Goal: Information Seeking & Learning: Learn about a topic

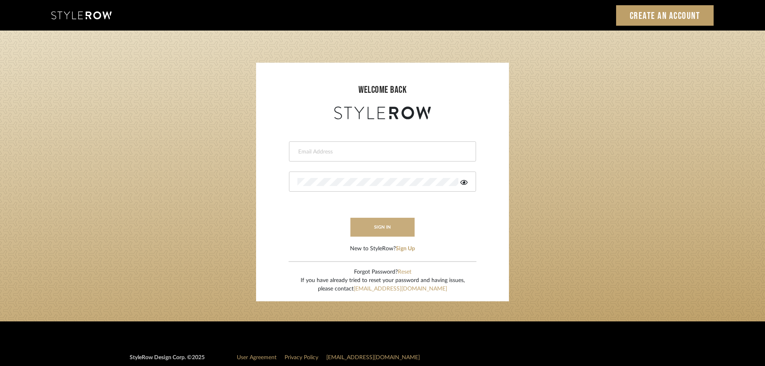
type input "mmartin@kehoedesigns.com"
click at [390, 229] on button "sign in" at bounding box center [382, 227] width 64 height 19
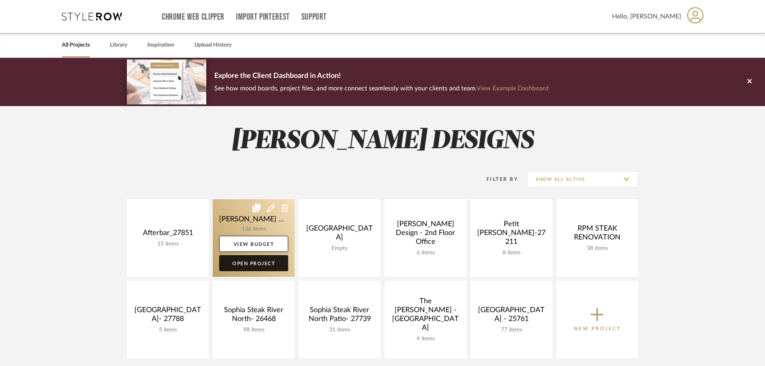
click at [265, 264] on link "Open Project" at bounding box center [253, 263] width 69 height 16
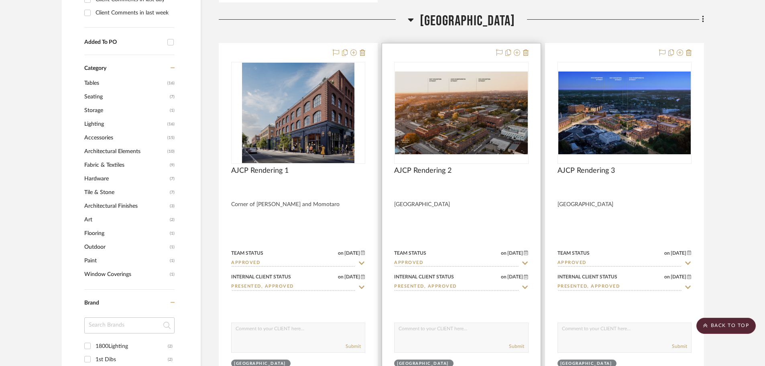
scroll to position [602, 0]
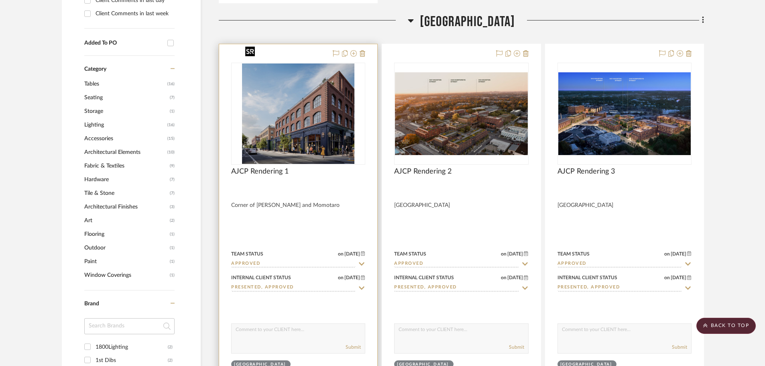
click at [293, 104] on img "0" at bounding box center [298, 113] width 112 height 100
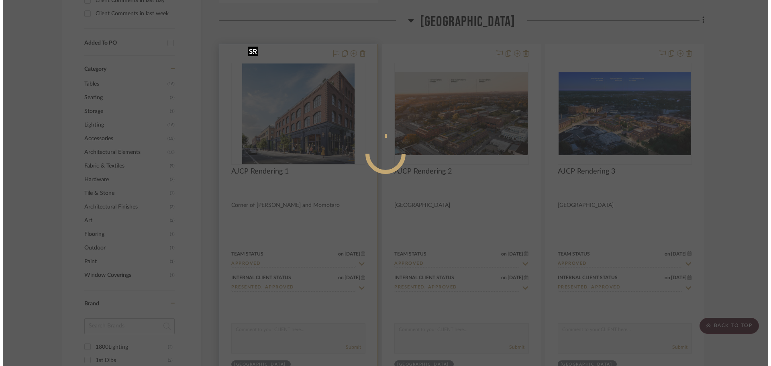
scroll to position [0, 0]
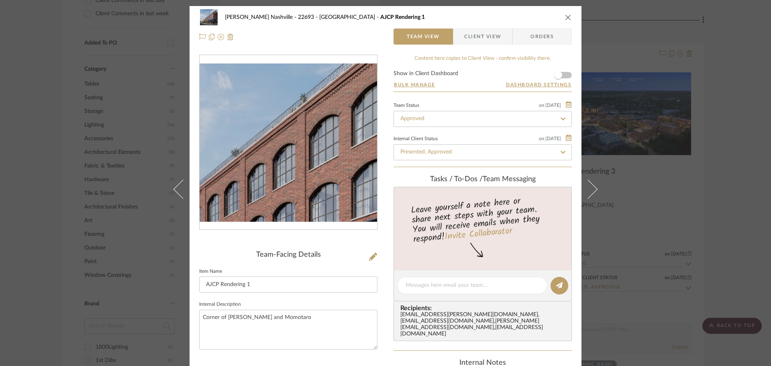
click at [287, 134] on img "0" at bounding box center [288, 142] width 177 height 158
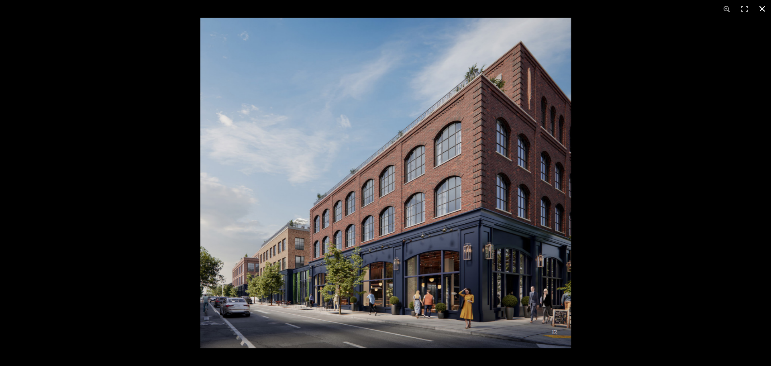
click at [649, 231] on div at bounding box center [585, 201] width 771 height 366
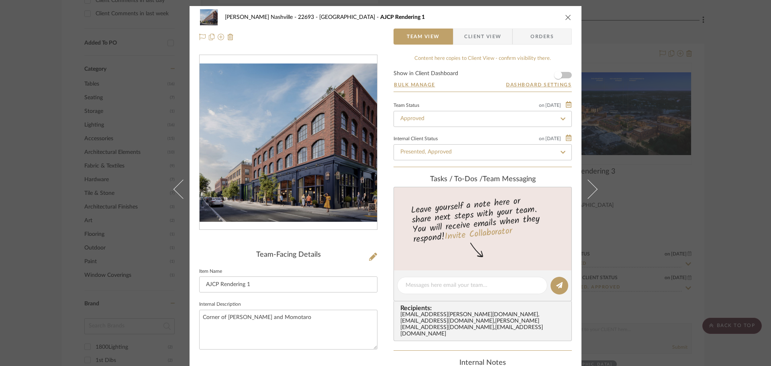
click at [719, 175] on div "Alla Vita Nashville - 22693 Wedgewood Village AJCP Rendering 1 Team View Client…" at bounding box center [385, 183] width 771 height 366
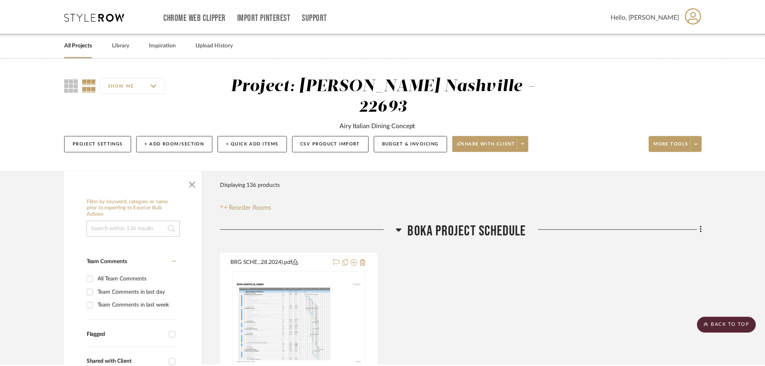
scroll to position [602, 0]
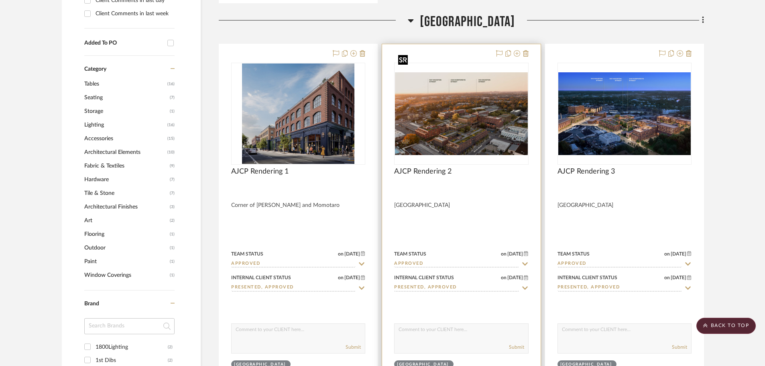
click at [482, 92] on img "0" at bounding box center [461, 113] width 132 height 83
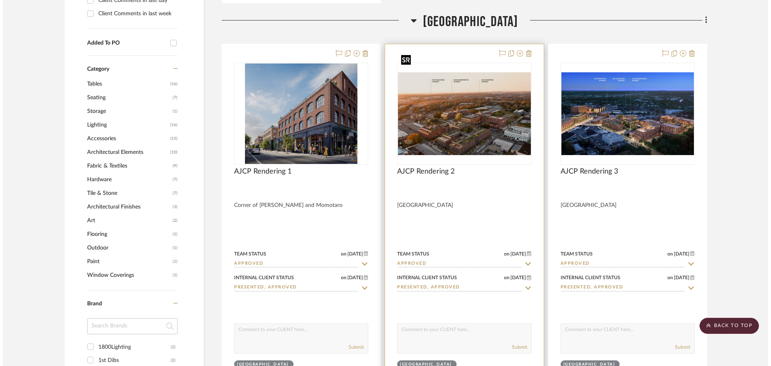
scroll to position [0, 0]
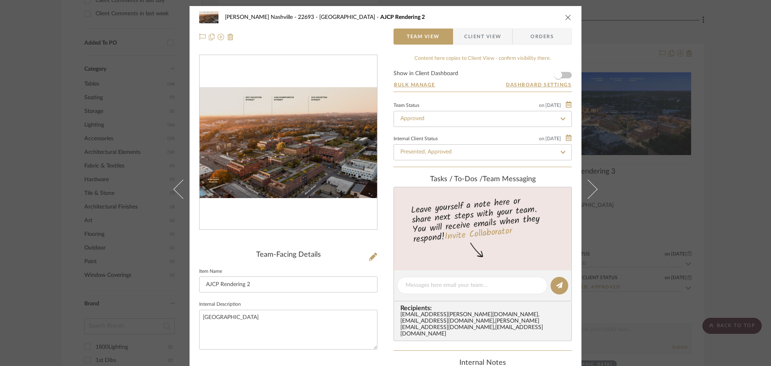
click at [300, 171] on img "0" at bounding box center [288, 142] width 177 height 111
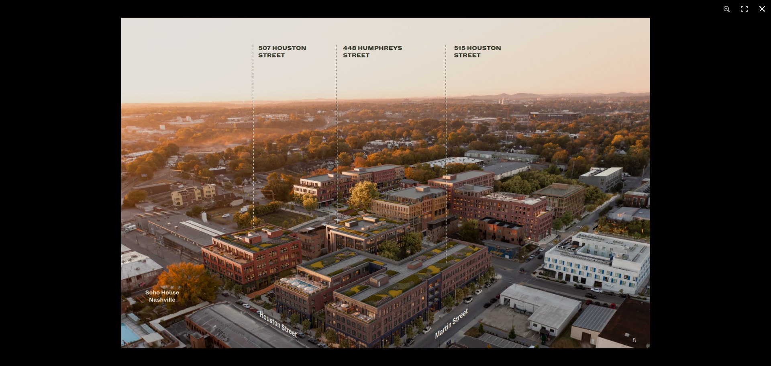
click at [688, 175] on div at bounding box center [506, 201] width 771 height 366
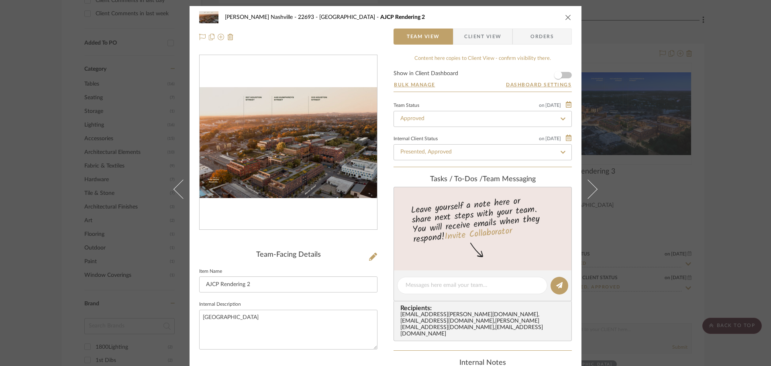
click at [716, 165] on div "Alla Vita Nashville - 22693 Wedgewood Village AJCP Rendering 2 Team View Client…" at bounding box center [385, 183] width 771 height 366
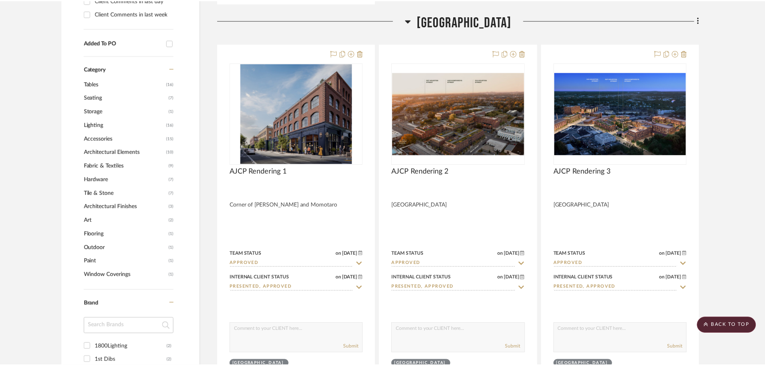
scroll to position [602, 0]
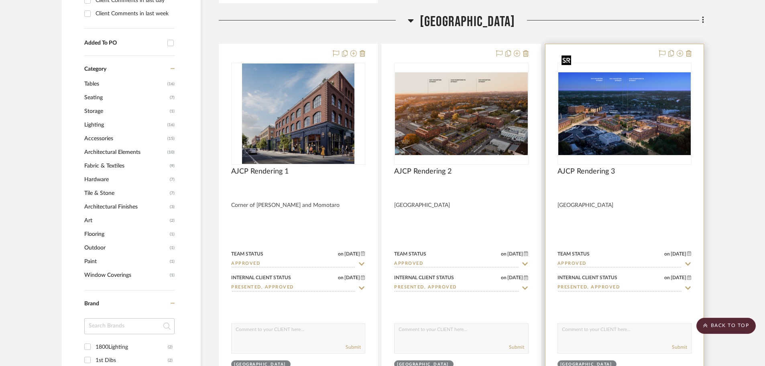
click at [0, 0] on img at bounding box center [0, 0] width 0 height 0
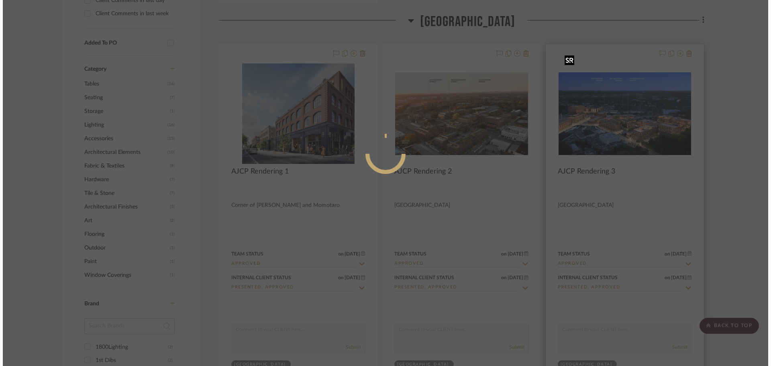
scroll to position [0, 0]
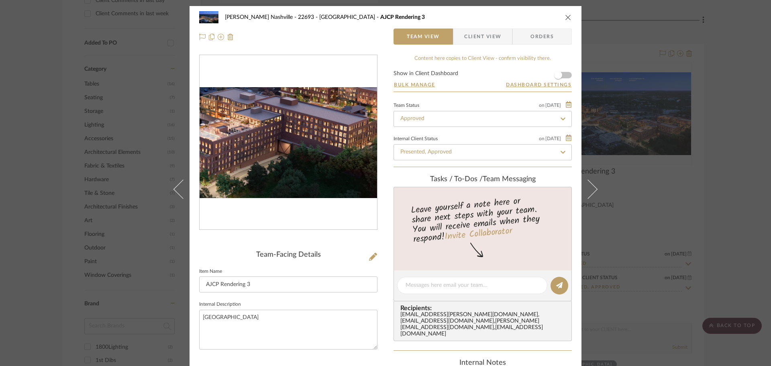
click at [331, 168] on img "0" at bounding box center [288, 142] width 177 height 110
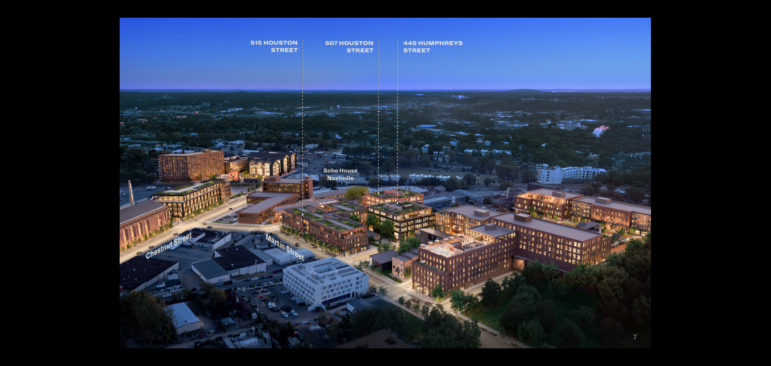
click at [700, 187] on div at bounding box center [505, 201] width 771 height 366
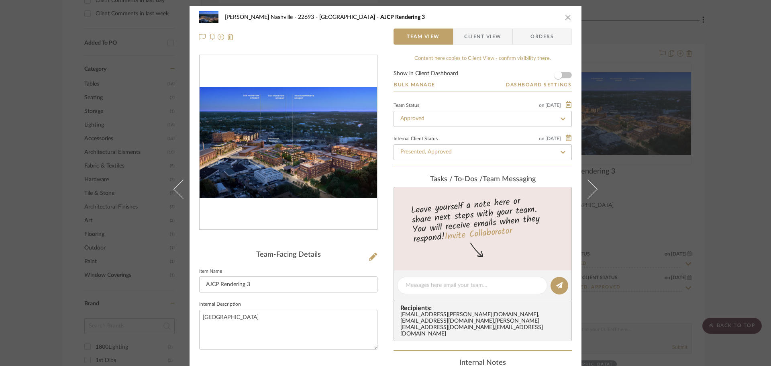
click at [741, 178] on div "Alla Vita Nashville - 22693 Wedgewood Village AJCP Rendering 3 Team View Client…" at bounding box center [385, 183] width 771 height 366
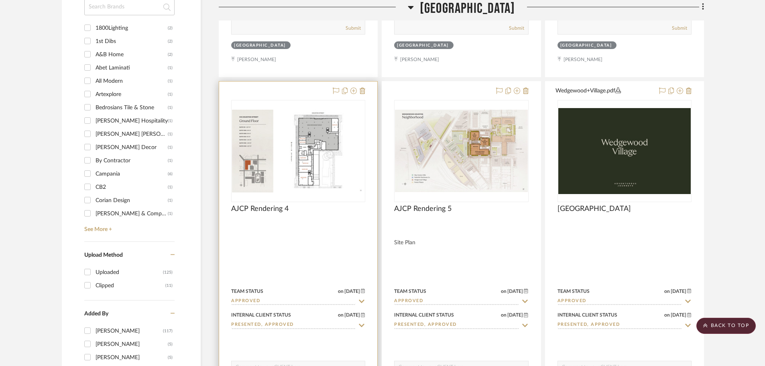
scroll to position [923, 0]
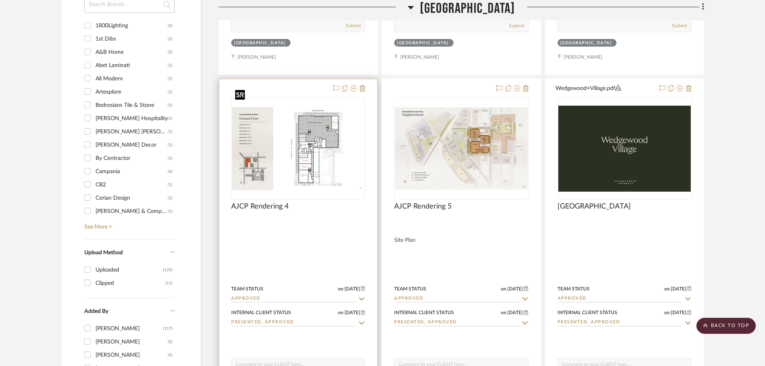
click at [298, 141] on img "0" at bounding box center [298, 148] width 132 height 83
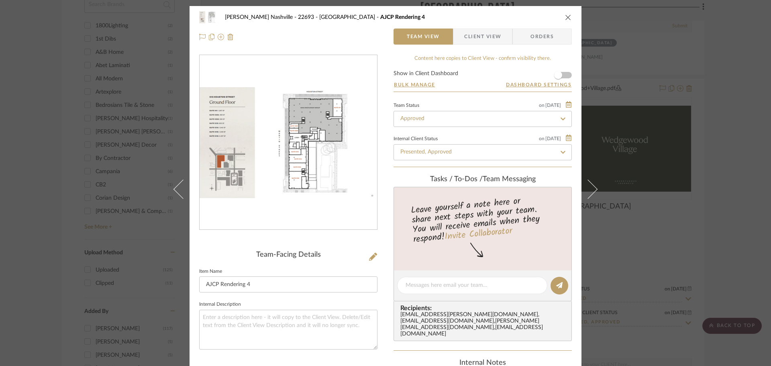
click at [304, 138] on img "0" at bounding box center [288, 142] width 177 height 111
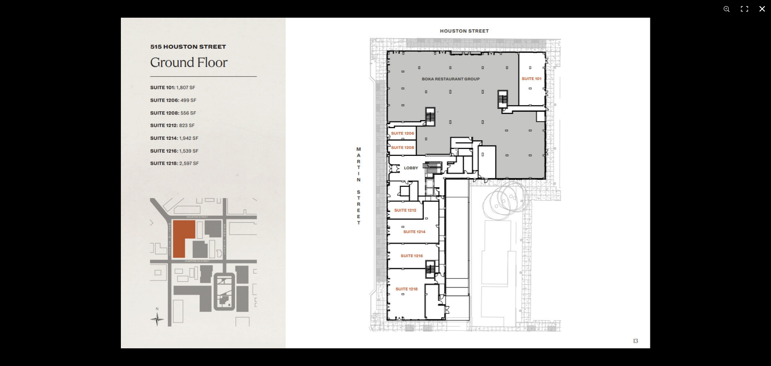
click at [704, 166] on div at bounding box center [506, 201] width 771 height 366
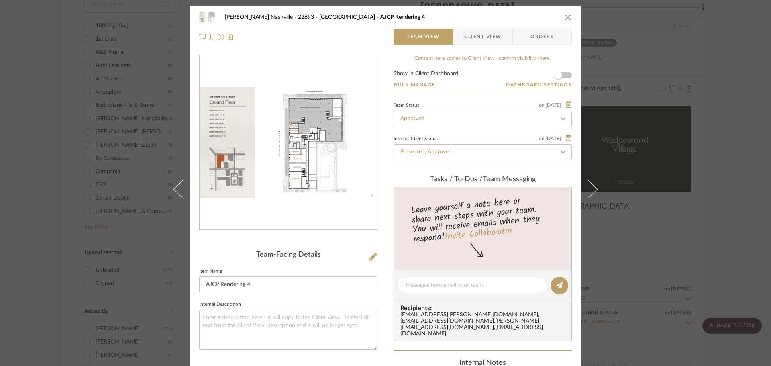
click at [708, 164] on div "Alla Vita Nashville - 22693 Wedgewood Village AJCP Rendering 4 Team View Client…" at bounding box center [385, 183] width 771 height 366
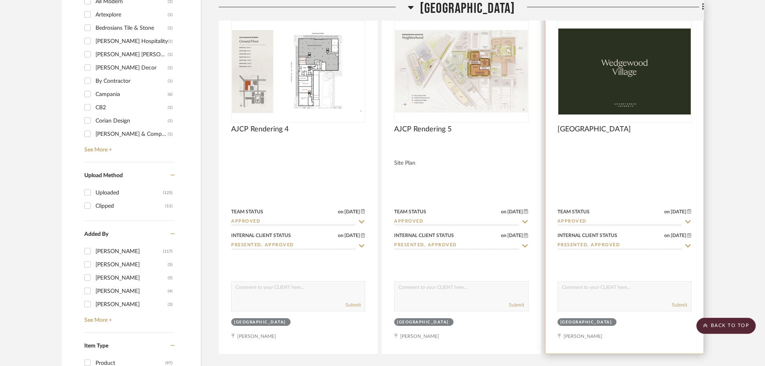
scroll to position [963, 0]
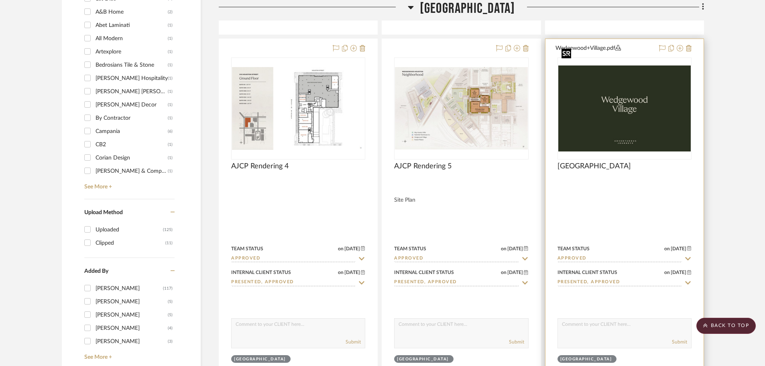
click at [639, 102] on img "0" at bounding box center [624, 108] width 132 height 86
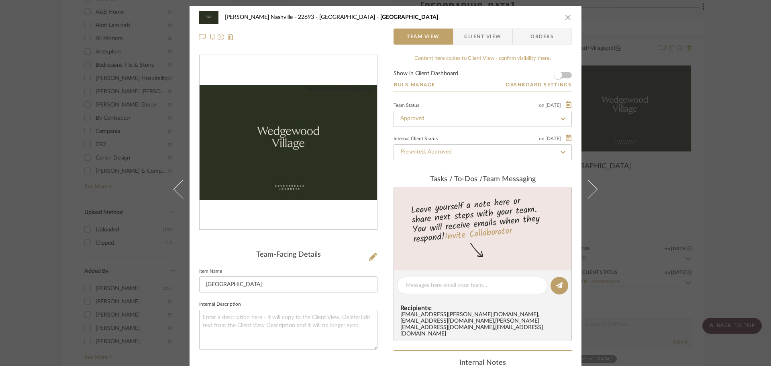
click at [263, 149] on img "0" at bounding box center [288, 142] width 177 height 115
click at [744, 92] on div "Alla Vita Nashville - 22693 Wedgewood Village Wedgewood Village Team View Clien…" at bounding box center [385, 183] width 771 height 366
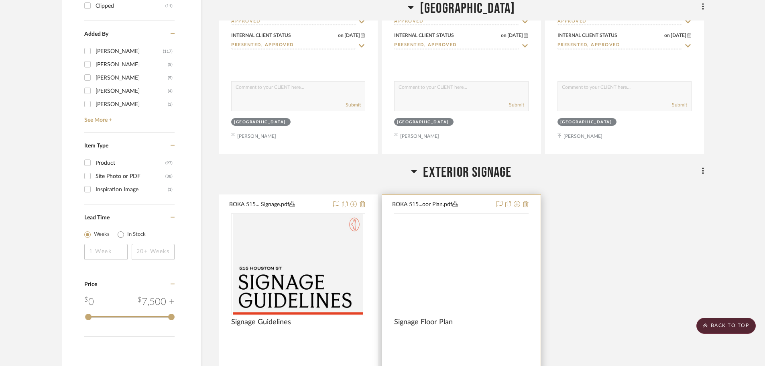
scroll to position [1244, 0]
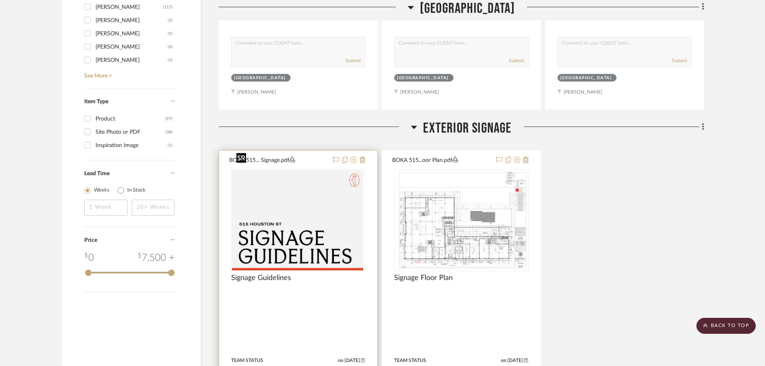
click at [316, 195] on img "0" at bounding box center [297, 220] width 130 height 100
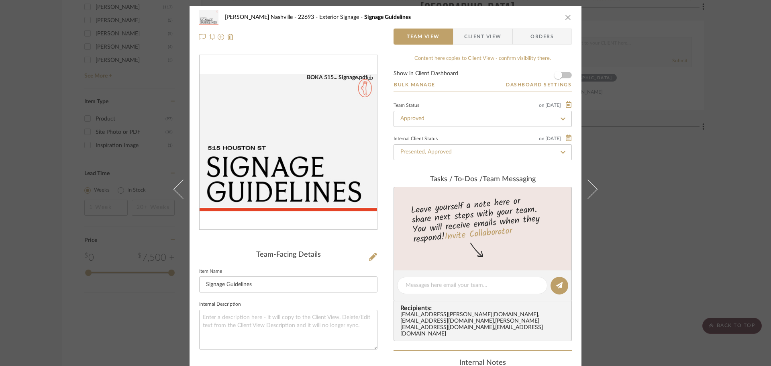
click at [302, 157] on img "0" at bounding box center [288, 142] width 177 height 137
click at [727, 153] on div "Alla Vita Nashville - 22693 Exterior Signage Signage Guidelines Team View Clien…" at bounding box center [385, 183] width 771 height 366
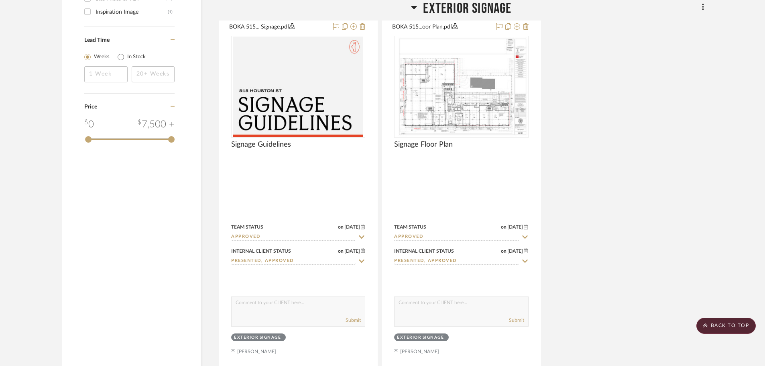
scroll to position [1365, 0]
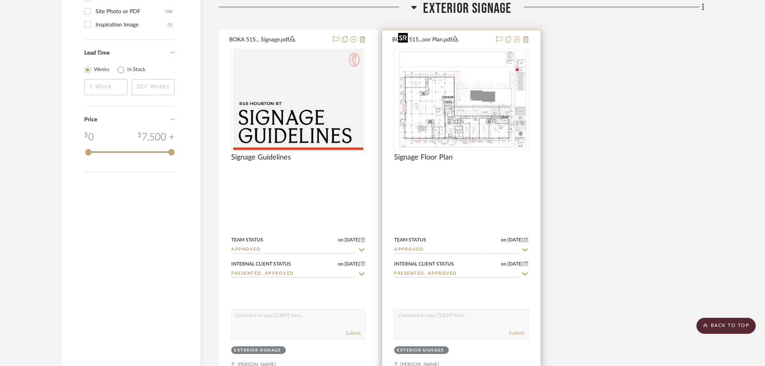
click at [438, 84] on img "0" at bounding box center [461, 100] width 132 height 100
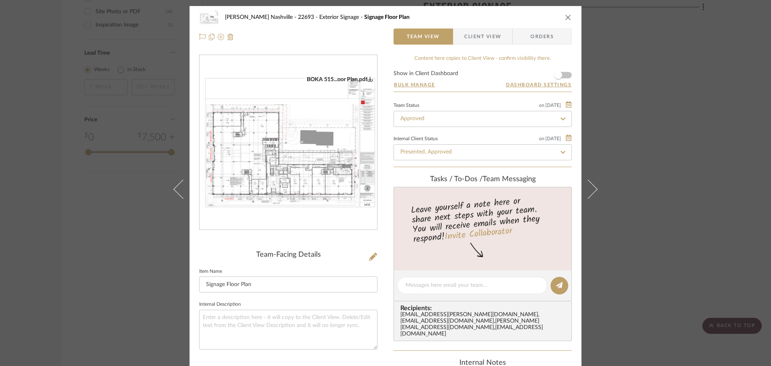
click at [322, 126] on img "0" at bounding box center [288, 142] width 177 height 133
click at [129, 223] on div "Alla Vita Nashville - 22693 Exterior Signage Signage Floor Plan Team View Clien…" at bounding box center [385, 183] width 771 height 366
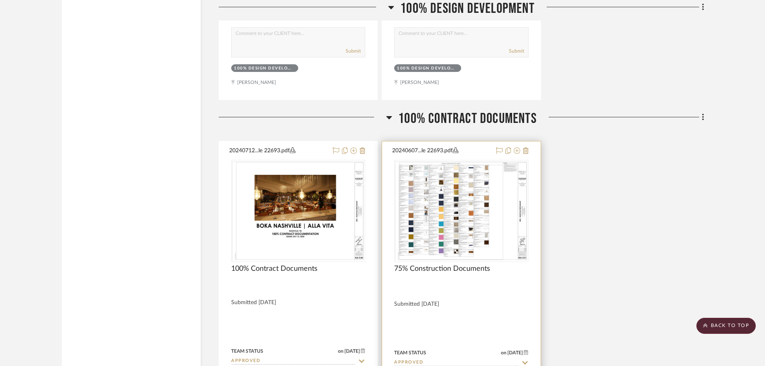
scroll to position [2489, 0]
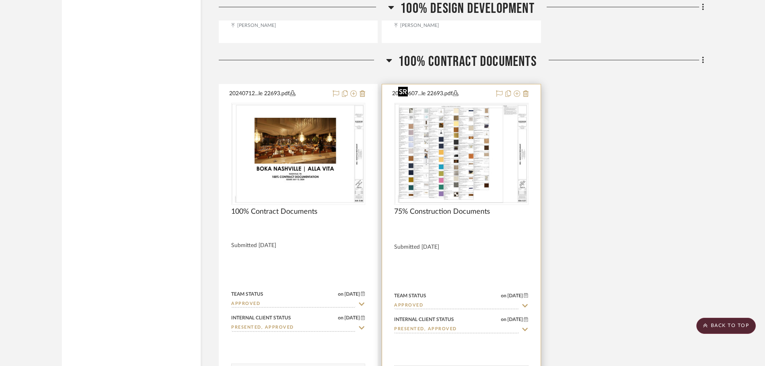
click at [477, 131] on div at bounding box center [461, 154] width 134 height 102
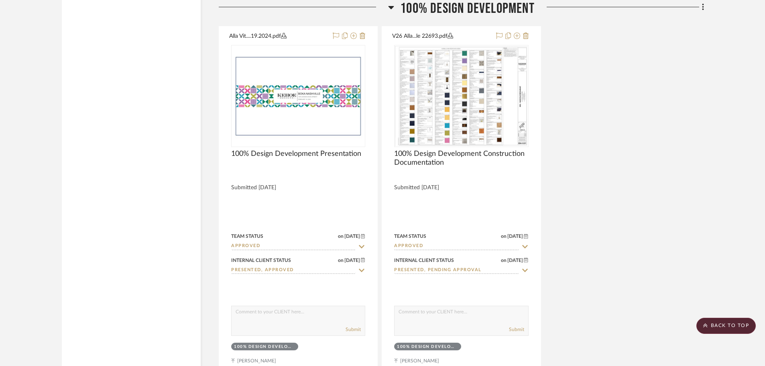
scroll to position [2047, 0]
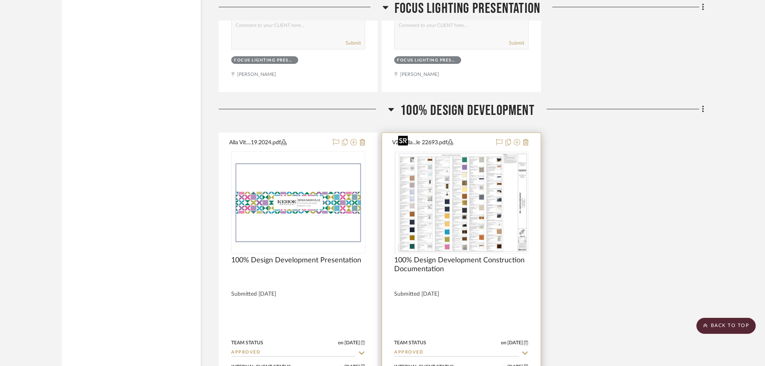
click at [0, 0] on img at bounding box center [0, 0] width 0 height 0
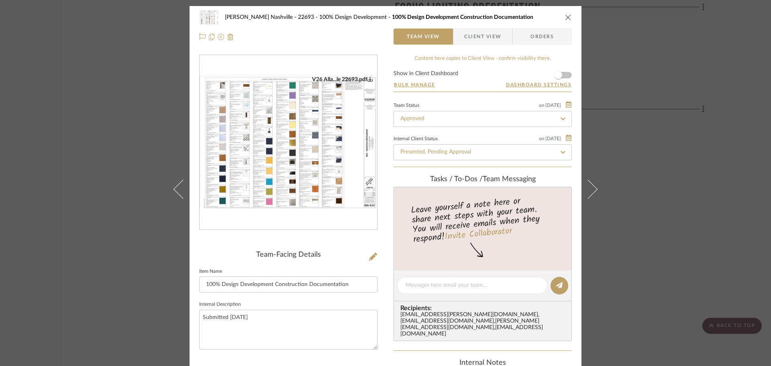
click at [270, 130] on img "0" at bounding box center [288, 142] width 177 height 133
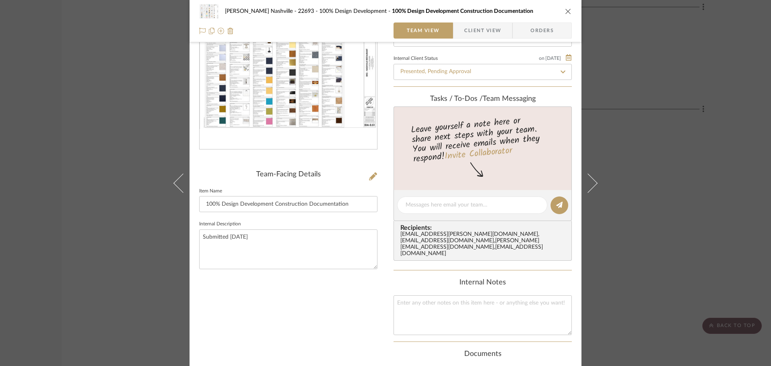
scroll to position [207, 0]
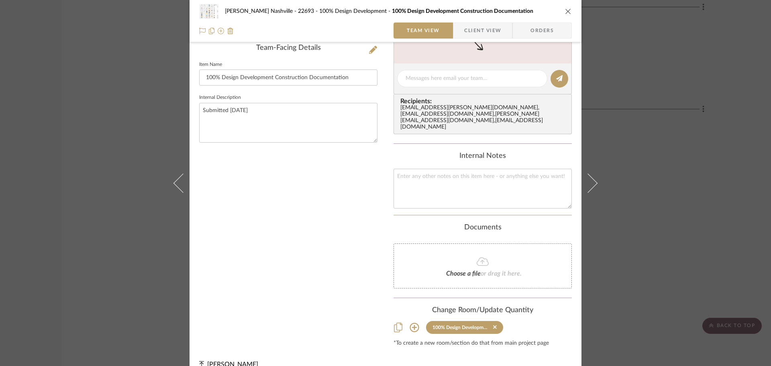
click at [128, 153] on div "Alla Vita Nashville - 22693 100% Design Development 100% Design Development Con…" at bounding box center [385, 183] width 771 height 366
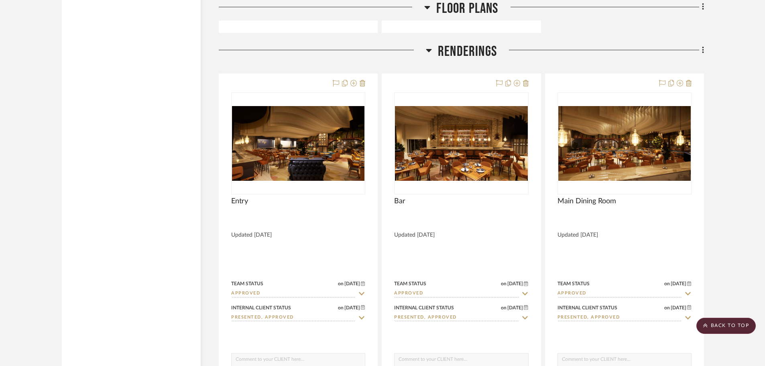
scroll to position [3617, 0]
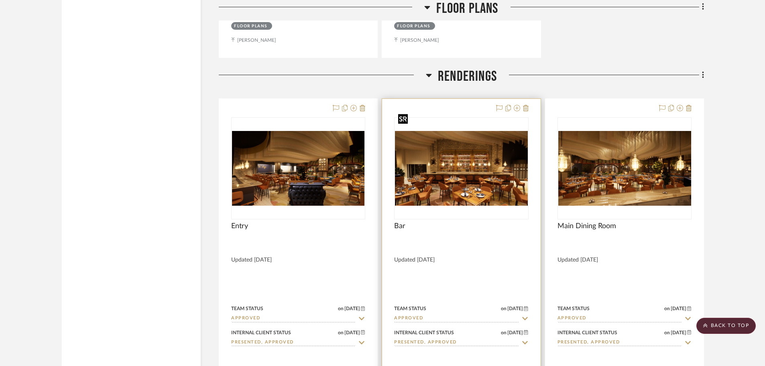
click at [480, 132] on img "0" at bounding box center [461, 168] width 132 height 75
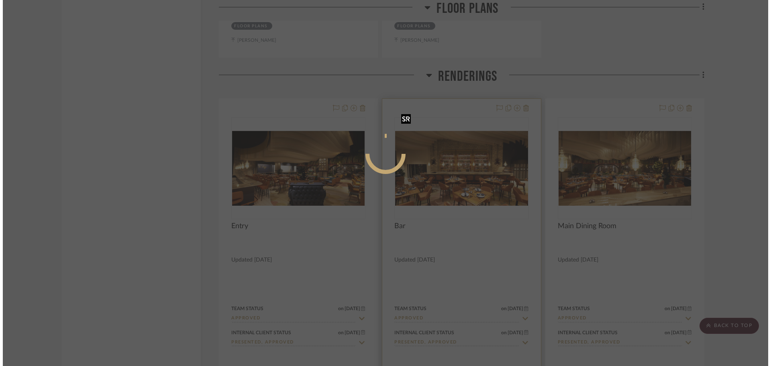
scroll to position [0, 0]
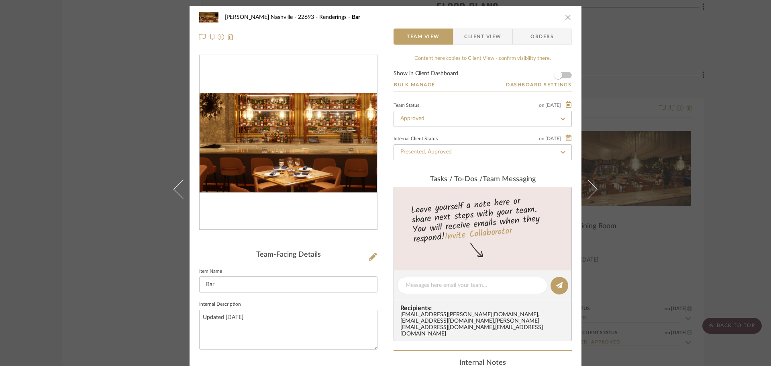
click at [275, 145] on img "0" at bounding box center [288, 143] width 177 height 100
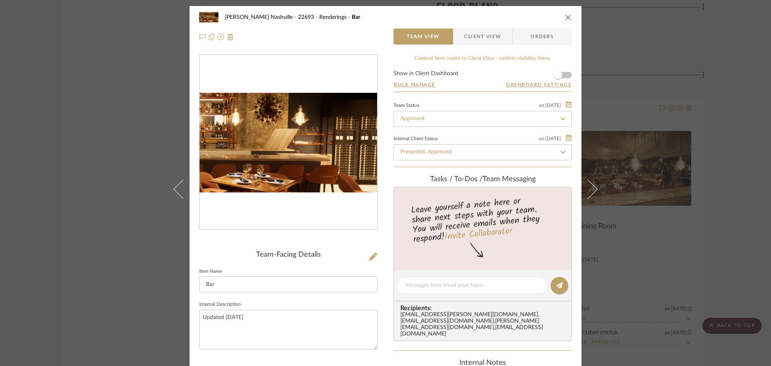
click at [340, 145] on img "0" at bounding box center [288, 143] width 177 height 100
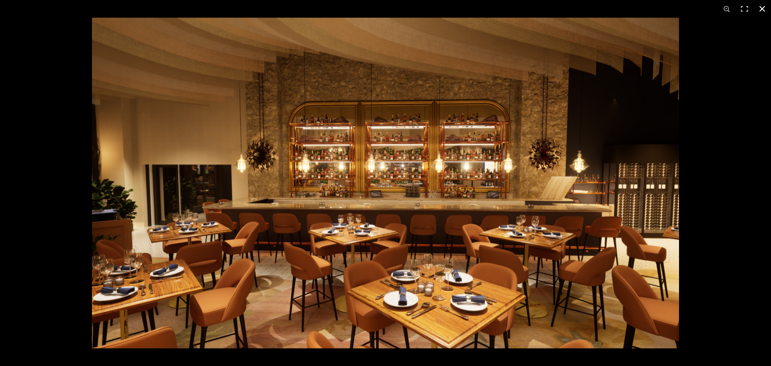
click at [766, 9] on button at bounding box center [762, 9] width 18 height 18
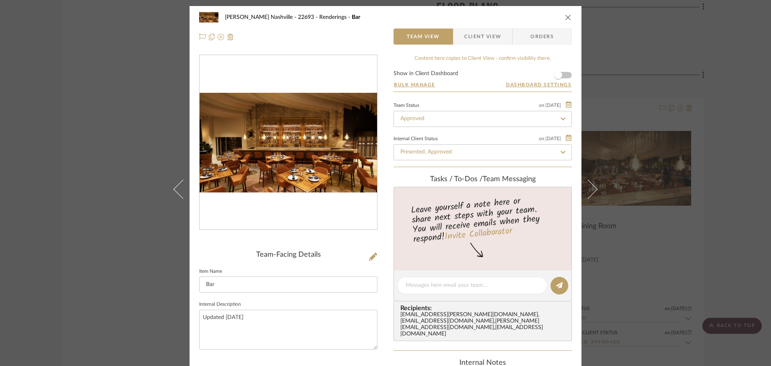
click at [100, 128] on div "Alla Vita Nashville - 22693 Renderings Bar Team View Client View Orders Team-Fa…" at bounding box center [385, 183] width 771 height 366
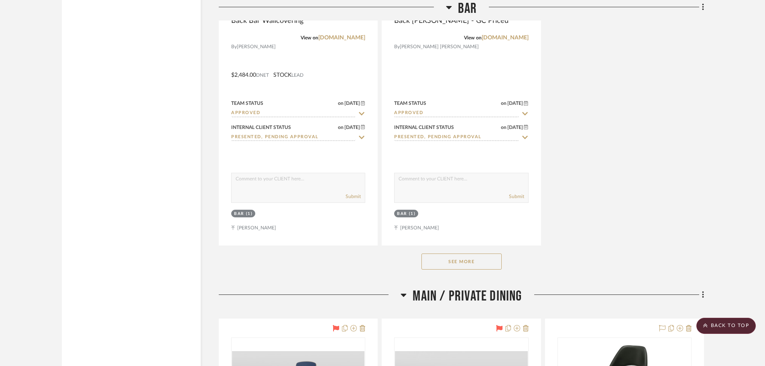
scroll to position [6066, 0]
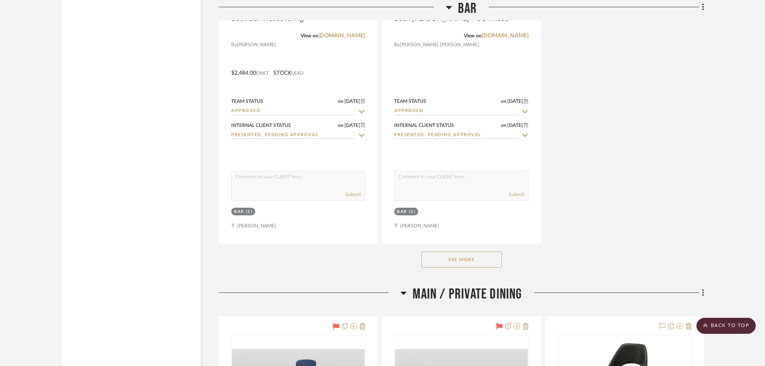
click at [454, 251] on button "See More" at bounding box center [462, 259] width 80 height 16
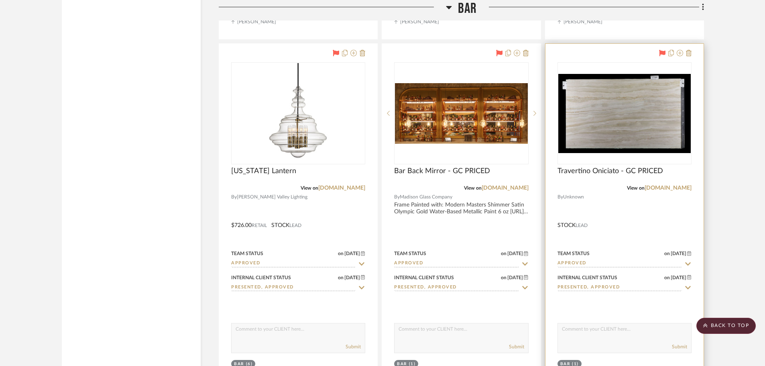
scroll to position [6267, 0]
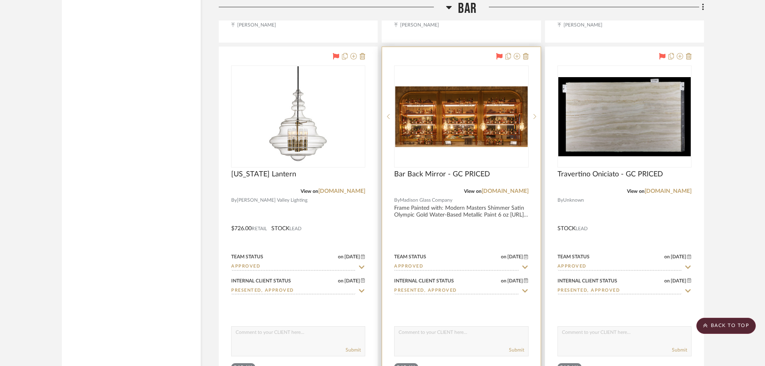
click at [503, 189] on div at bounding box center [461, 222] width 158 height 351
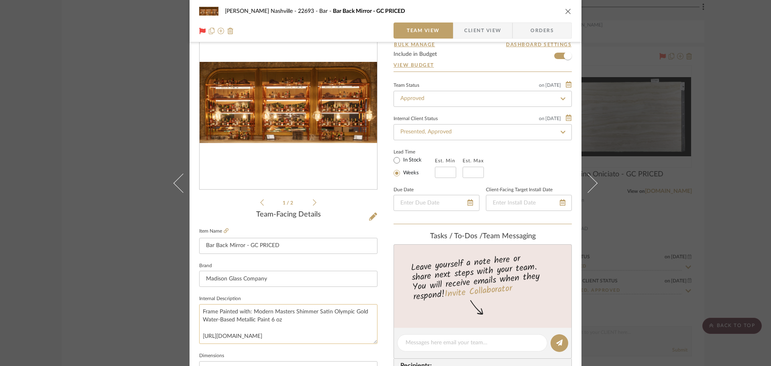
scroll to position [65, 0]
click at [128, 136] on div "Alla Vita Nashville - 22693 Bar Bar Back Mirror - GC PRICED Team View Client Vi…" at bounding box center [385, 183] width 771 height 366
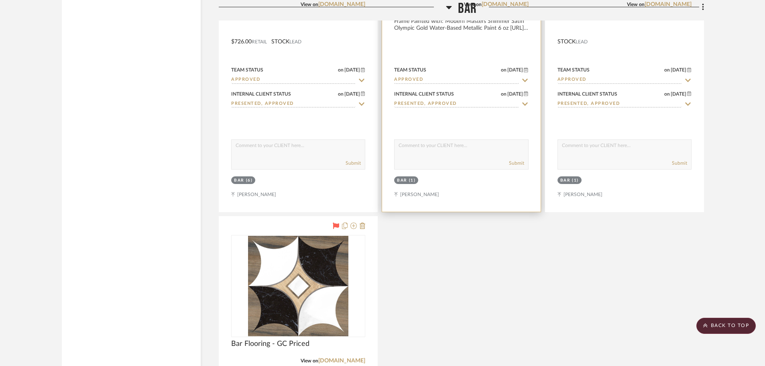
scroll to position [6307, 0]
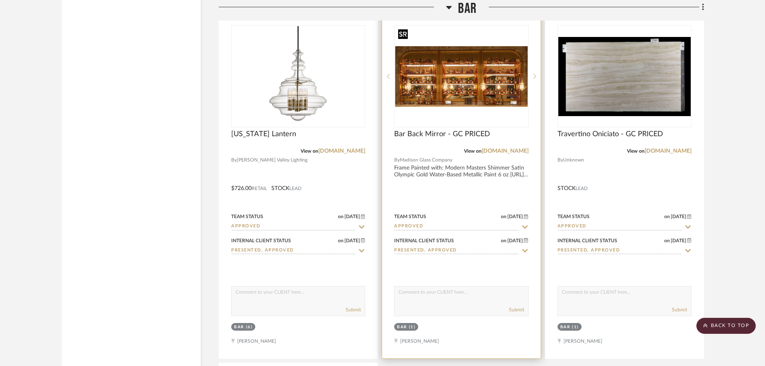
click at [463, 73] on img "0" at bounding box center [461, 76] width 132 height 61
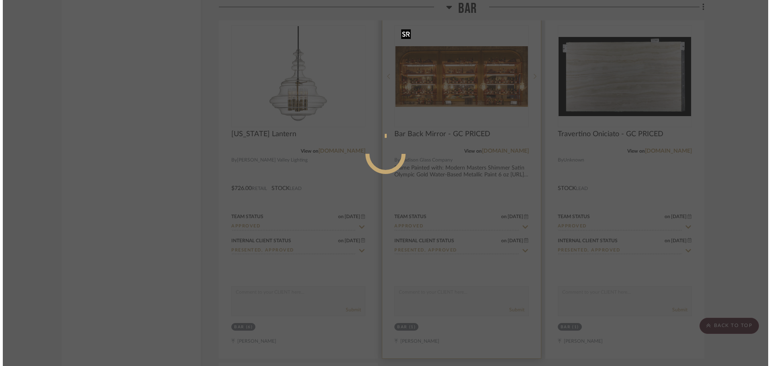
scroll to position [0, 0]
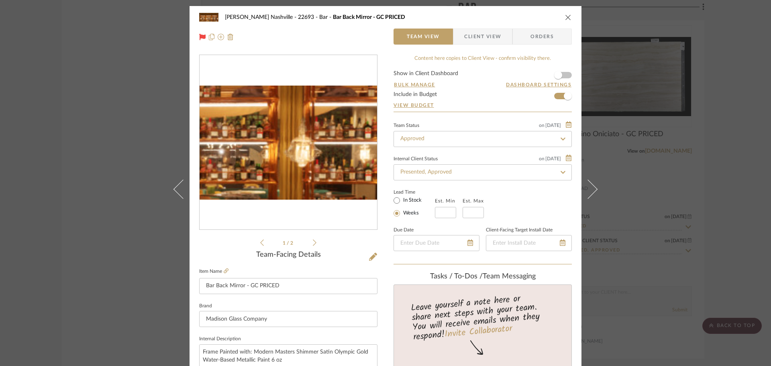
click at [309, 149] on img "0" at bounding box center [288, 142] width 177 height 81
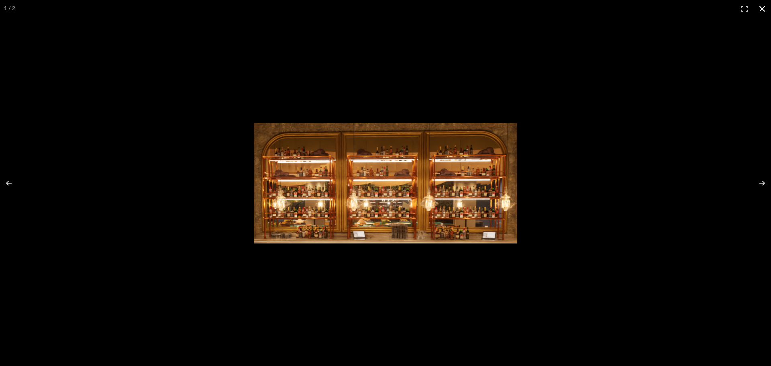
click at [559, 69] on div at bounding box center [385, 183] width 771 height 366
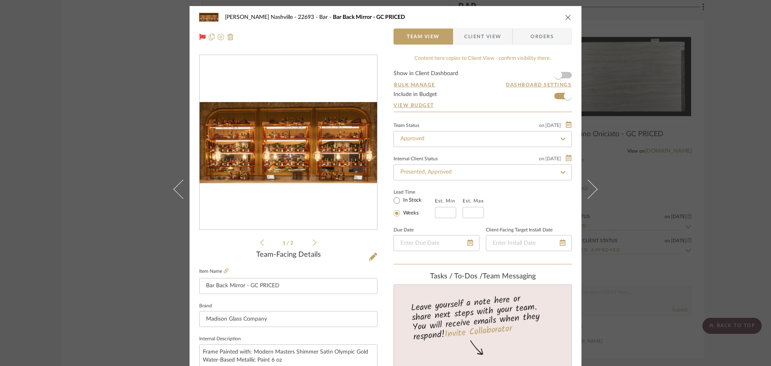
click at [47, 88] on div "Alla Vita Nashville - 22693 Bar Bar Back Mirror - GC PRICED Team View Client Vi…" at bounding box center [385, 183] width 771 height 366
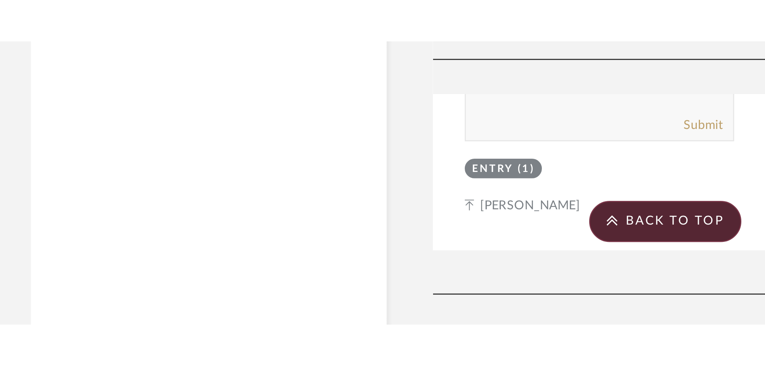
scroll to position [5103, 0]
